Goal: Complete Application Form: Complete application form

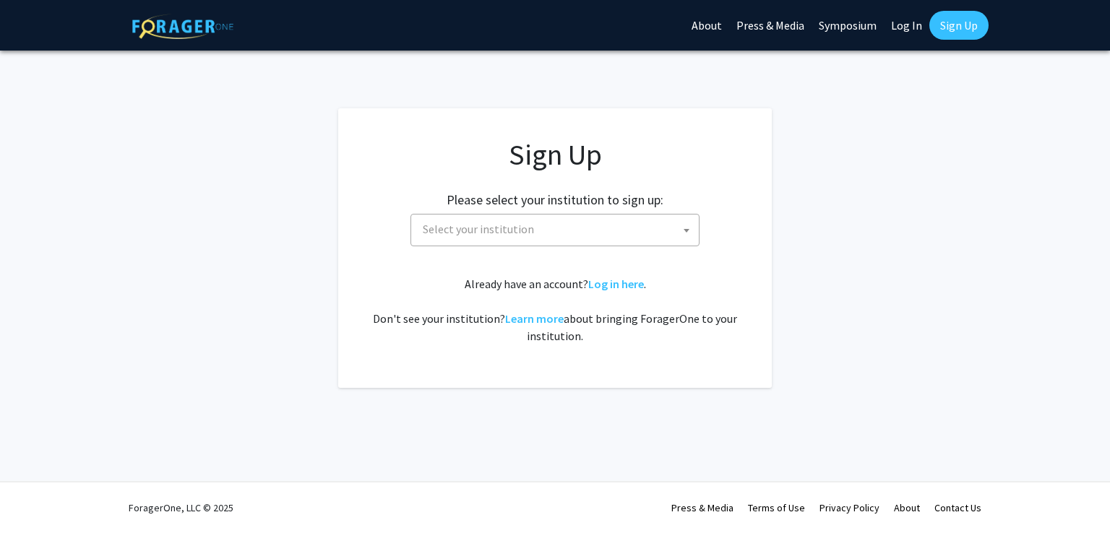
click at [605, 217] on span "Select your institution" at bounding box center [558, 230] width 282 height 30
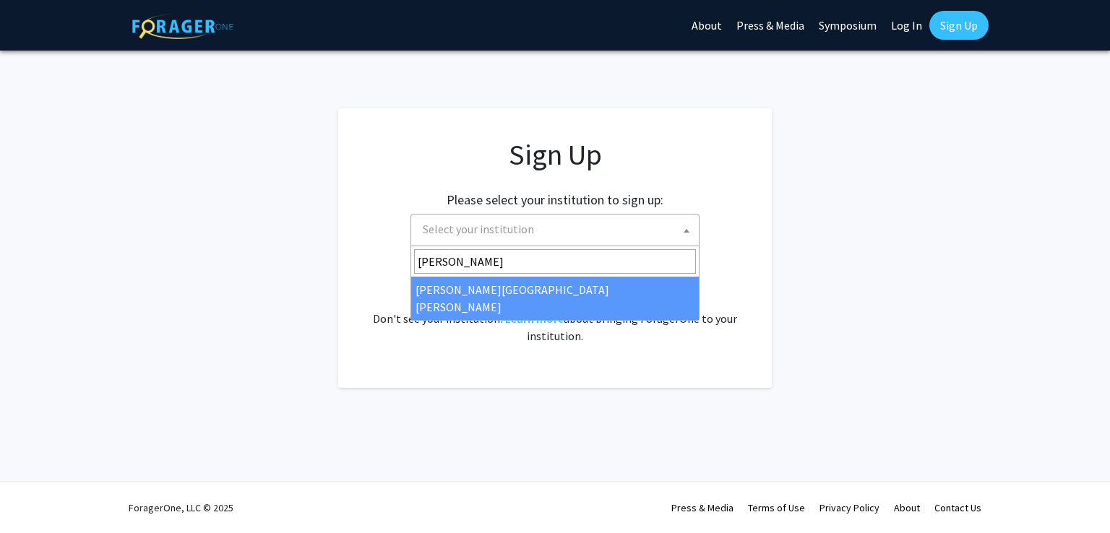
type input "[PERSON_NAME]"
select select "1"
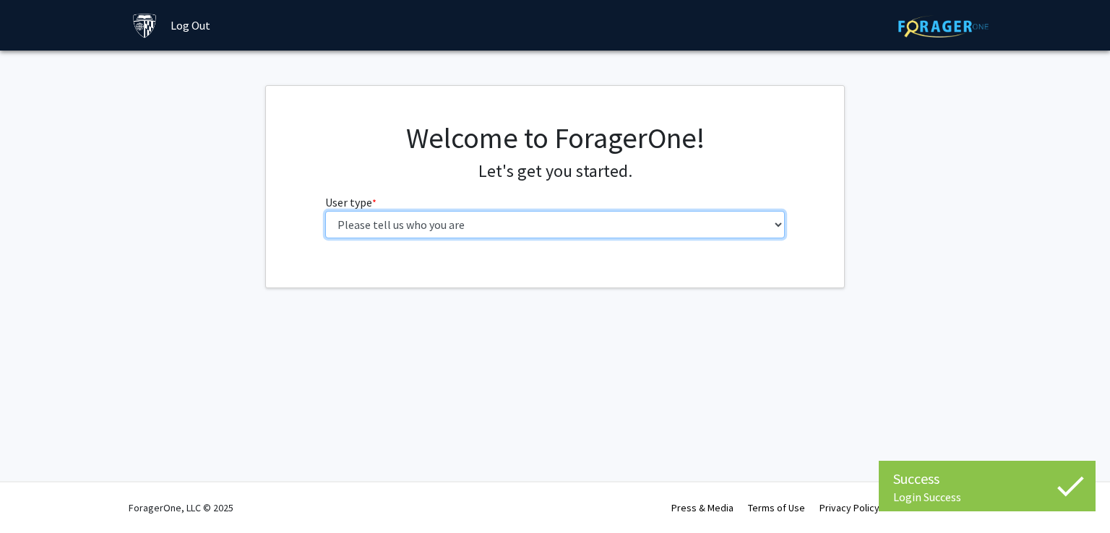
drag, startPoint x: 629, startPoint y: 220, endPoint x: 639, endPoint y: 216, distance: 10.7
click at [639, 216] on select "Please tell us who you are Undergraduate Student Master's Student Doctoral Cand…" at bounding box center [555, 224] width 460 height 27
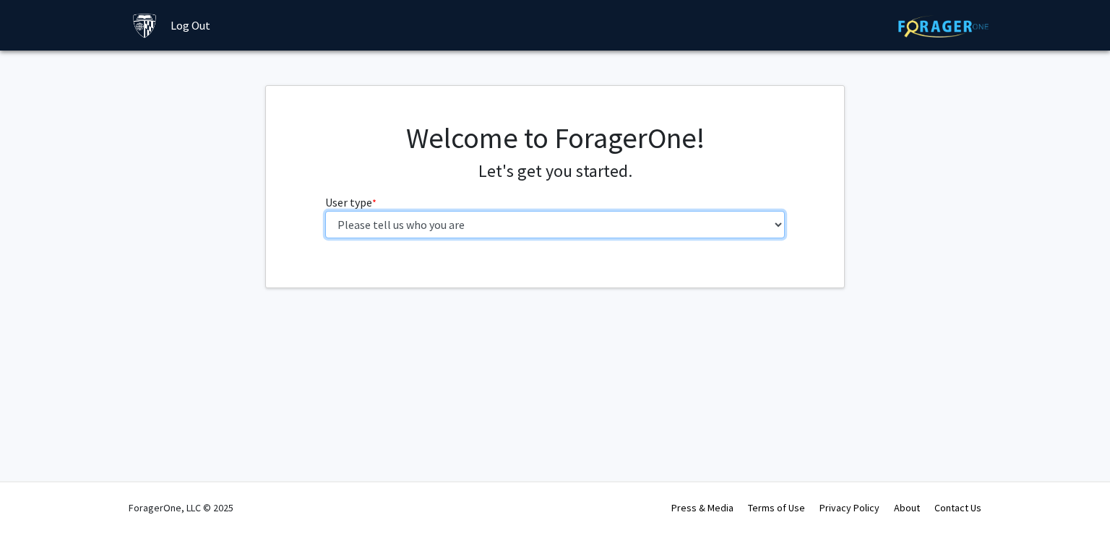
select select "2: masters"
click at [325, 211] on select "Please tell us who you are Undergraduate Student Master's Student Doctoral Cand…" at bounding box center [555, 224] width 460 height 27
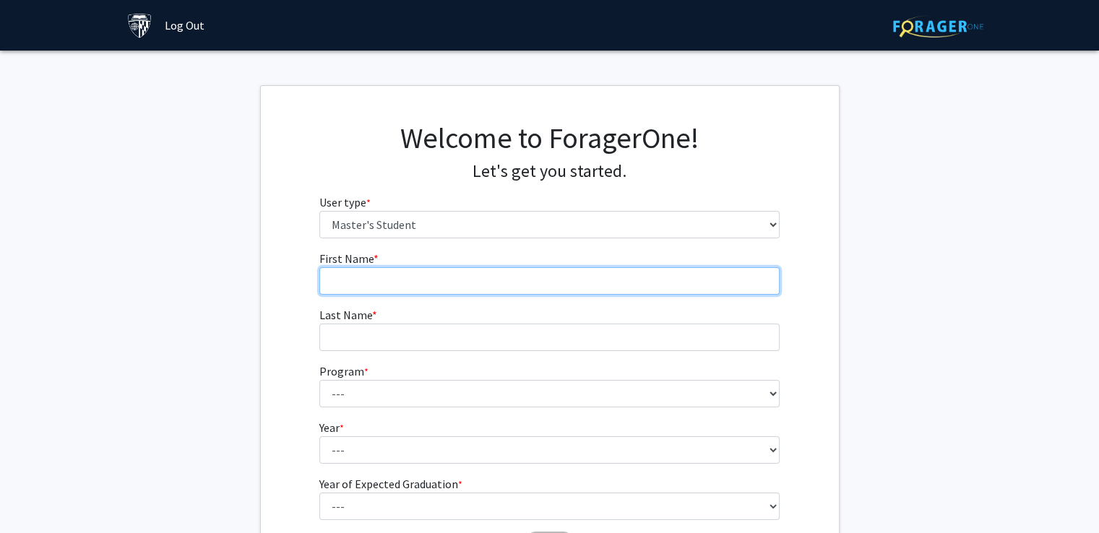
click at [417, 279] on input "First Name * required" at bounding box center [549, 280] width 460 height 27
type input "[PERSON_NAME]"
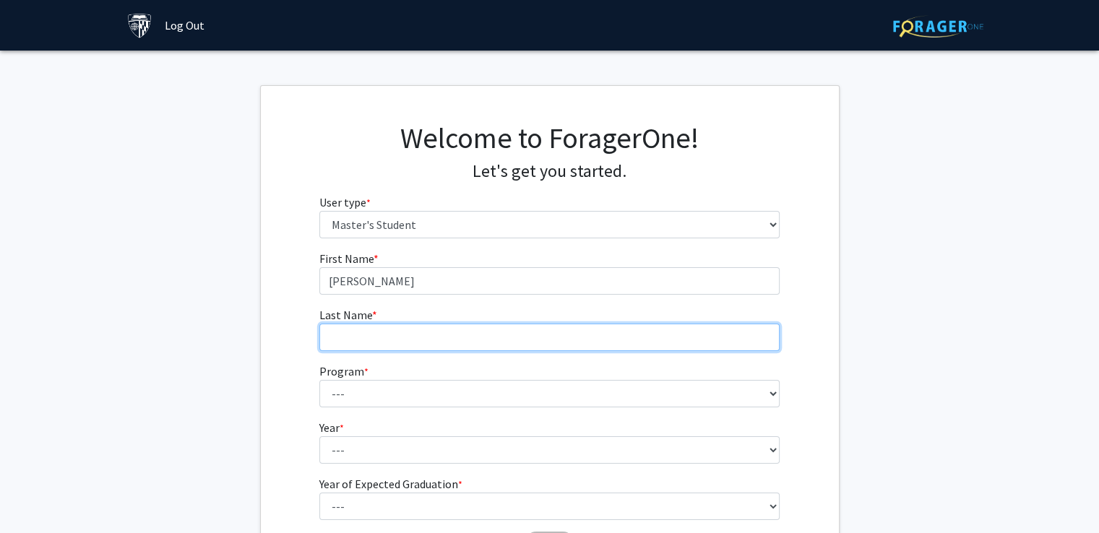
type input "[PERSON_NAME]"
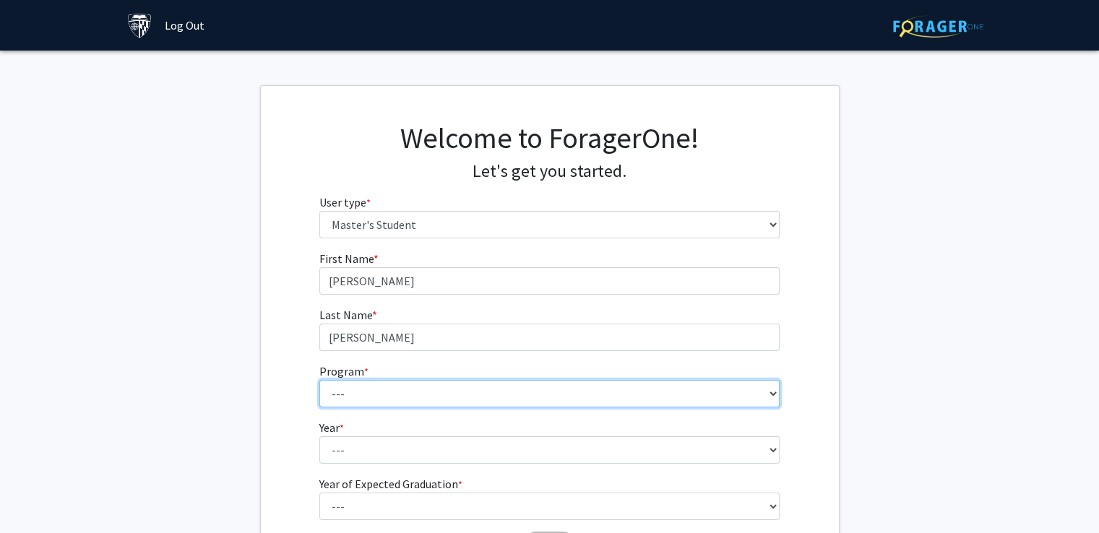
click at [402, 397] on select "--- Anatomy Education Applied and Computational Mathematics Applied Biomedical …" at bounding box center [549, 393] width 460 height 27
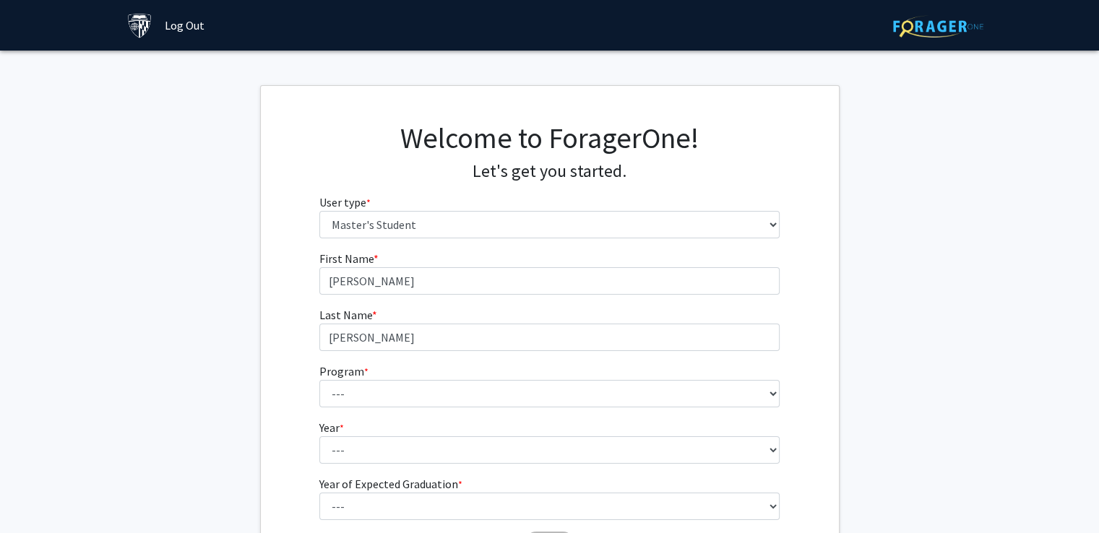
click at [211, 297] on fg-get-started "Welcome to ForagerOne! Let's get you started. User type * required Please tell …" at bounding box center [549, 342] width 1099 height 514
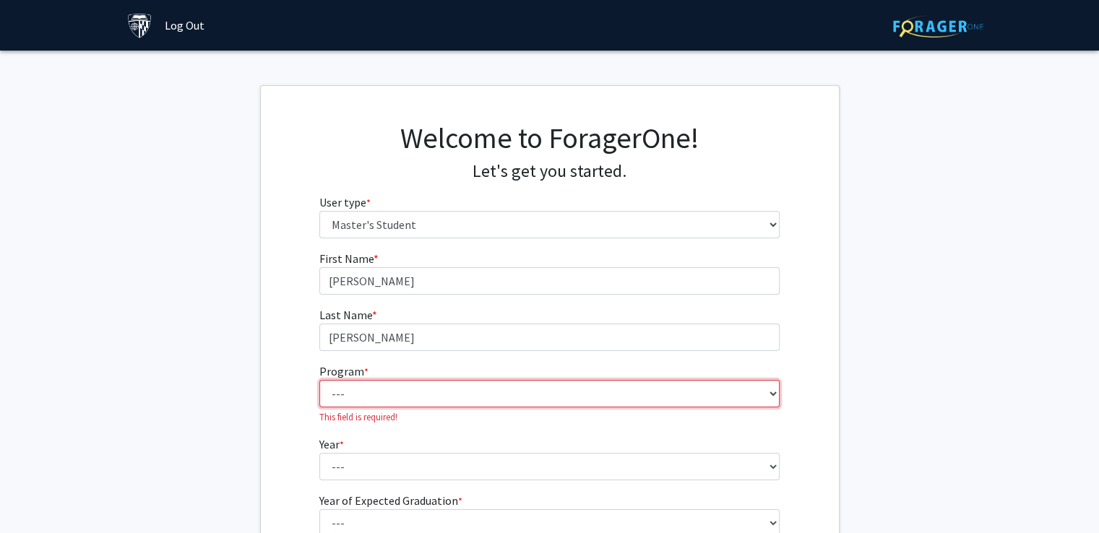
click at [395, 397] on select "--- Anatomy Education Applied and Computational Mathematics Applied Biomedical …" at bounding box center [549, 393] width 460 height 27
select select "129: 129"
click at [319, 380] on select "--- Anatomy Education Applied and Computational Mathematics Applied Biomedical …" at bounding box center [549, 393] width 460 height 27
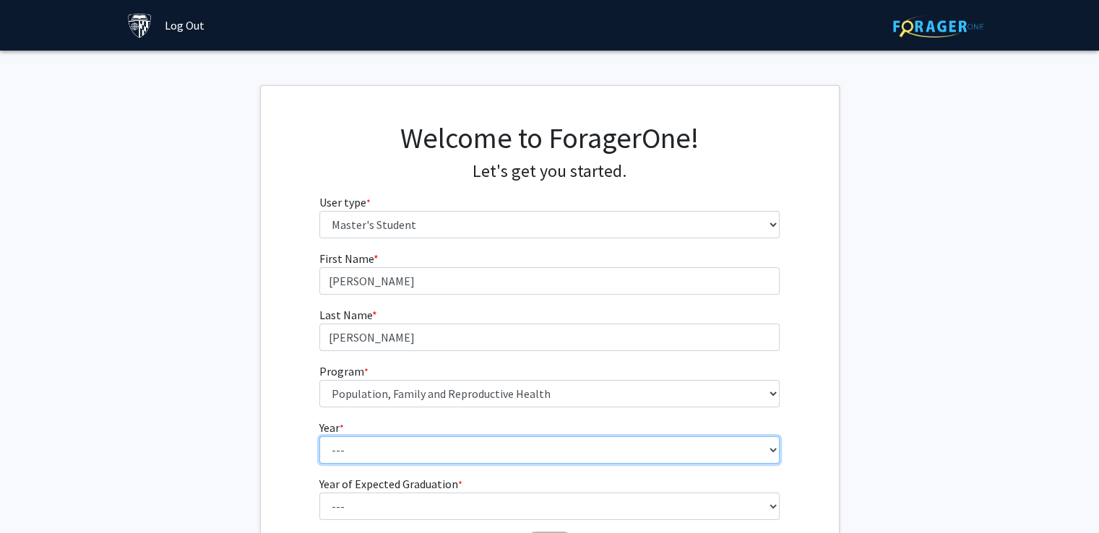
click at [374, 446] on select "--- First Year Second Year" at bounding box center [549, 449] width 460 height 27
select select "1: first_year"
click at [319, 436] on select "--- First Year Second Year" at bounding box center [549, 449] width 460 height 27
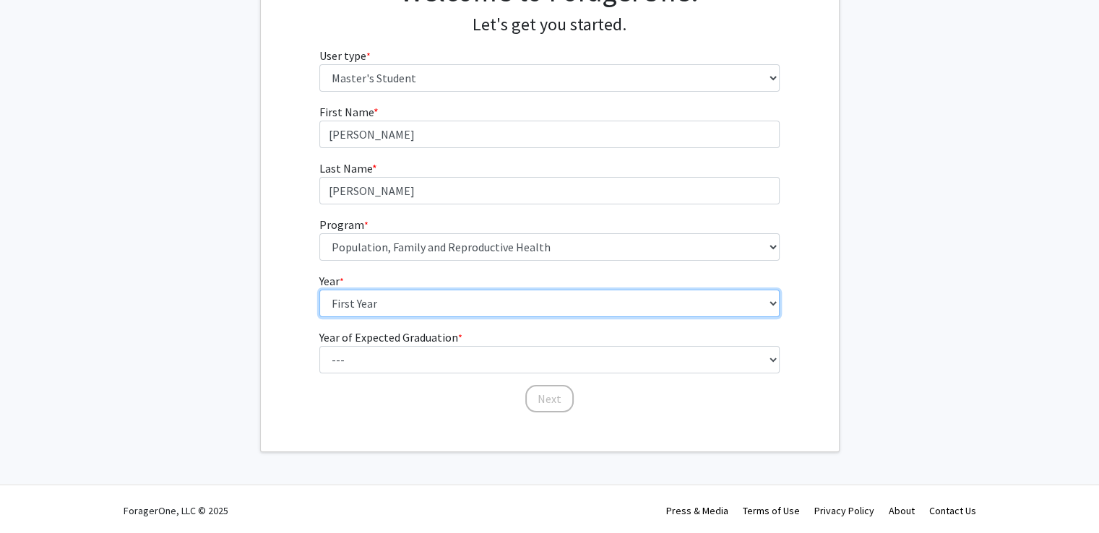
scroll to position [147, 0]
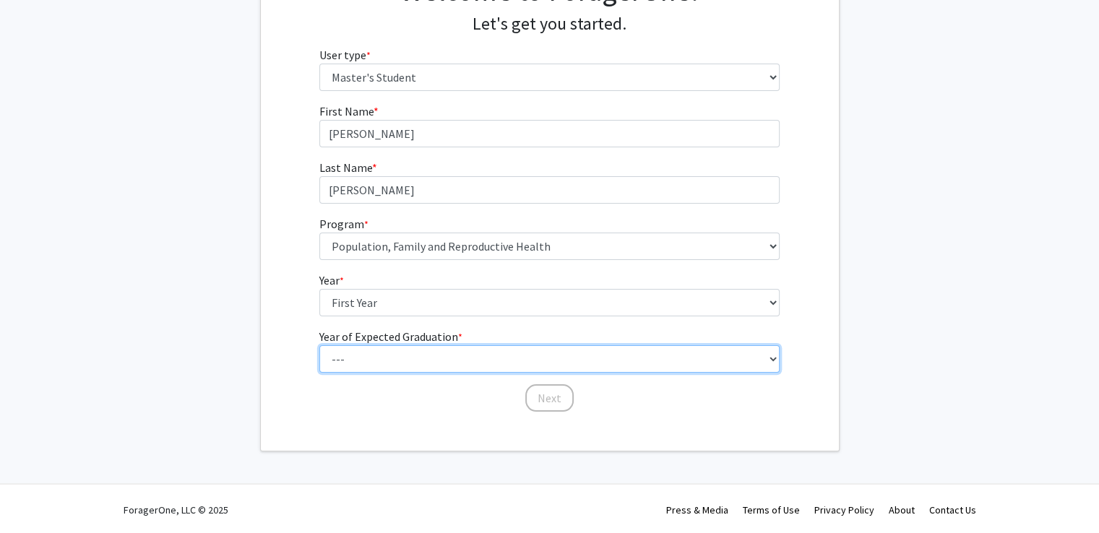
click at [384, 371] on select "--- 2025 2026 2027 2028 2029 2030 2031 2032 2033 2034" at bounding box center [549, 358] width 460 height 27
select select "3: 2027"
click at [319, 345] on select "--- 2025 2026 2027 2028 2029 2030 2031 2032 2033 2034" at bounding box center [549, 358] width 460 height 27
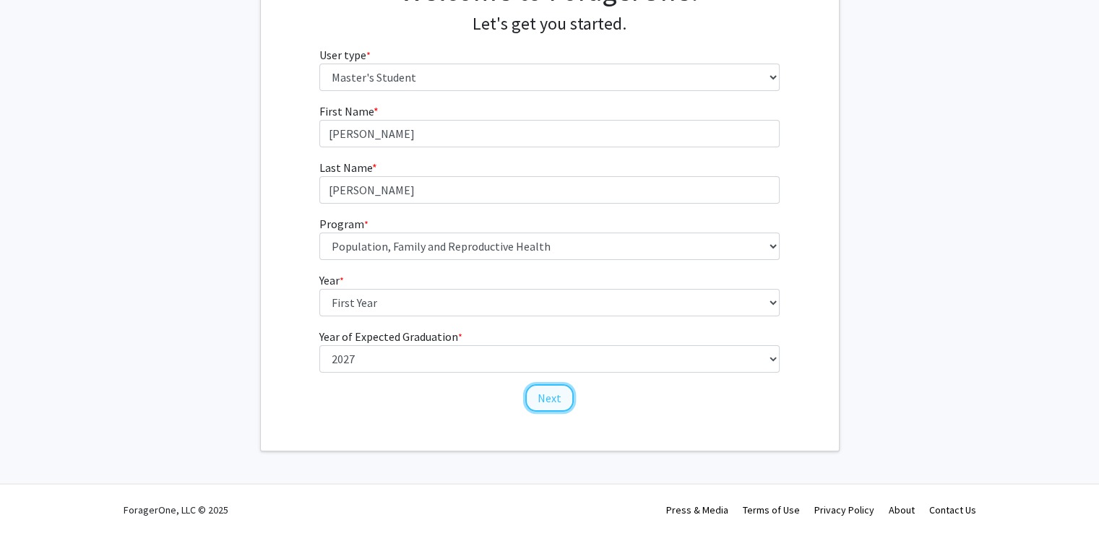
click at [559, 400] on button "Next" at bounding box center [549, 397] width 48 height 27
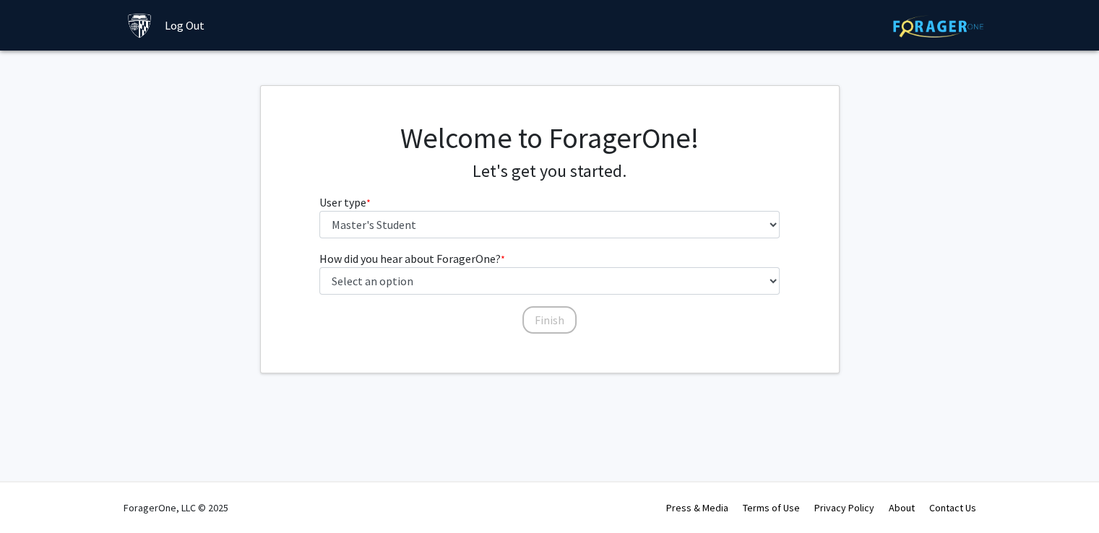
scroll to position [0, 0]
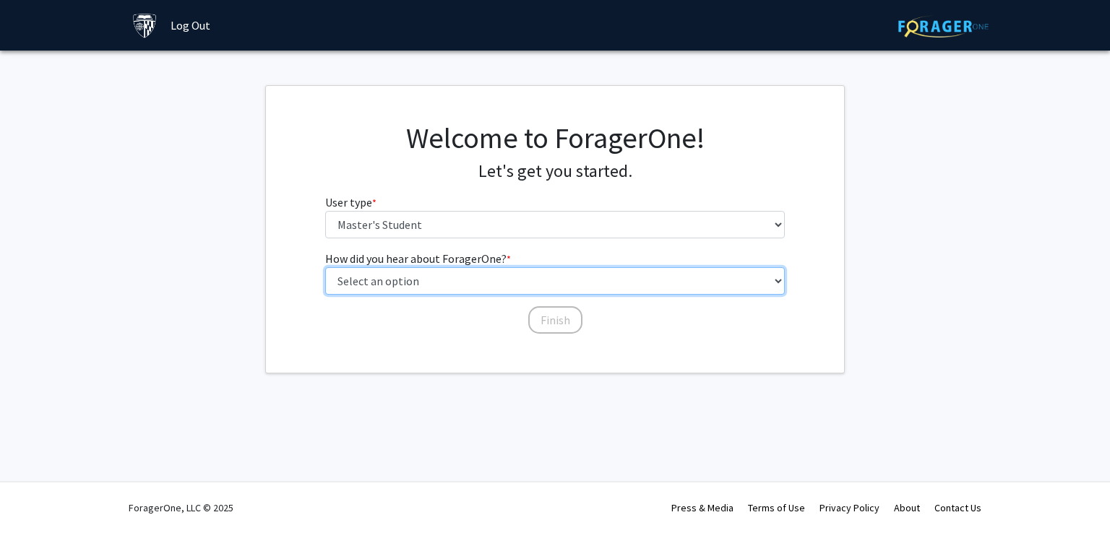
click at [426, 287] on select "Select an option Peer/student recommendation Faculty/staff recommendation Unive…" at bounding box center [555, 280] width 460 height 27
select select "3: university_website"
click at [325, 267] on select "Select an option Peer/student recommendation Faculty/staff recommendation Unive…" at bounding box center [555, 280] width 460 height 27
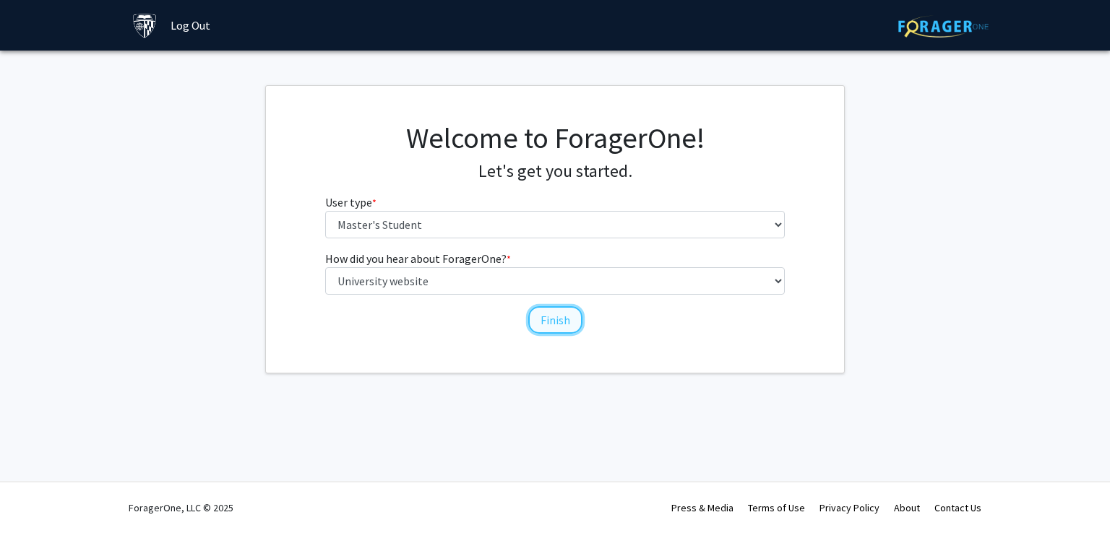
click at [545, 320] on button "Finish" at bounding box center [555, 319] width 54 height 27
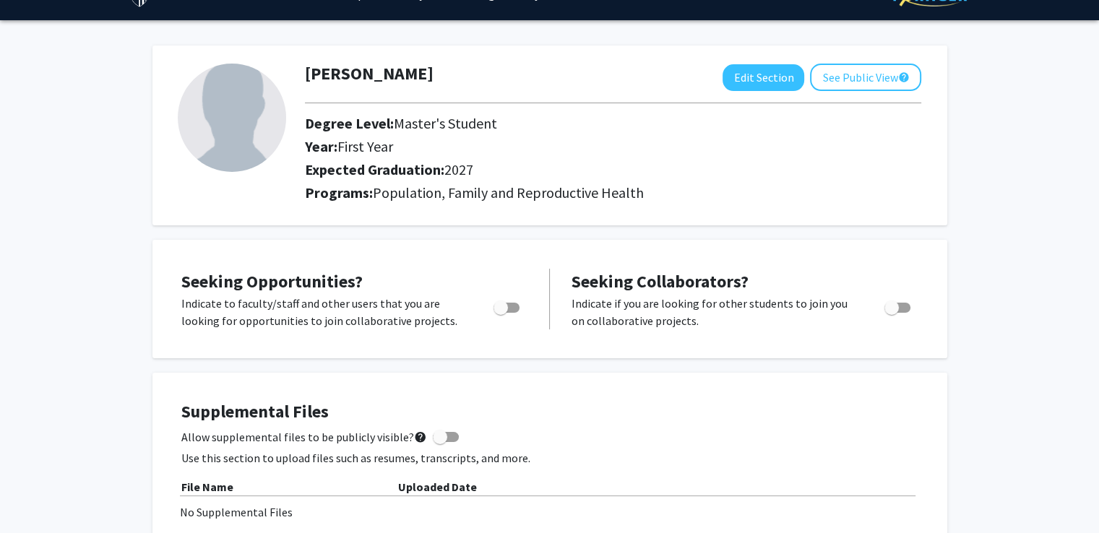
scroll to position [40, 0]
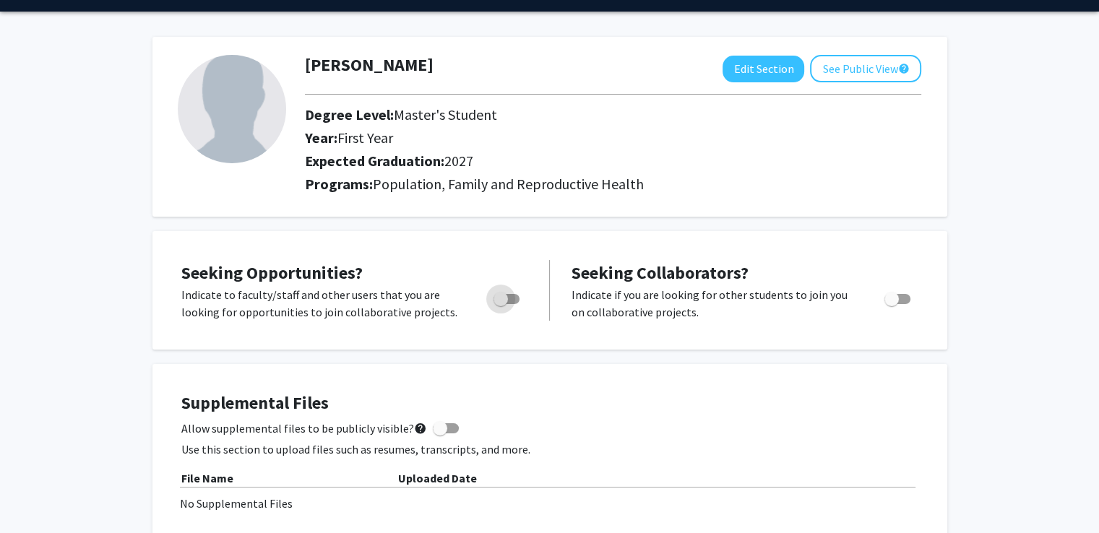
click at [513, 294] on span "Toggle" at bounding box center [507, 299] width 26 height 10
click at [501, 304] on input "Are you actively seeking opportunities?" at bounding box center [500, 304] width 1 height 1
checkbox input "true"
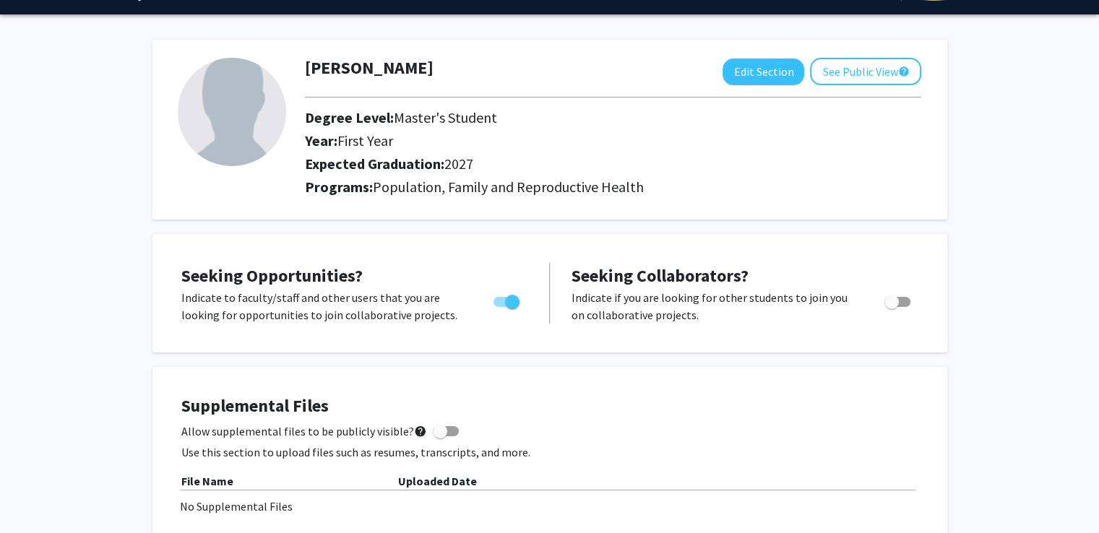
scroll to position [0, 0]
